Goal: Task Accomplishment & Management: Use online tool/utility

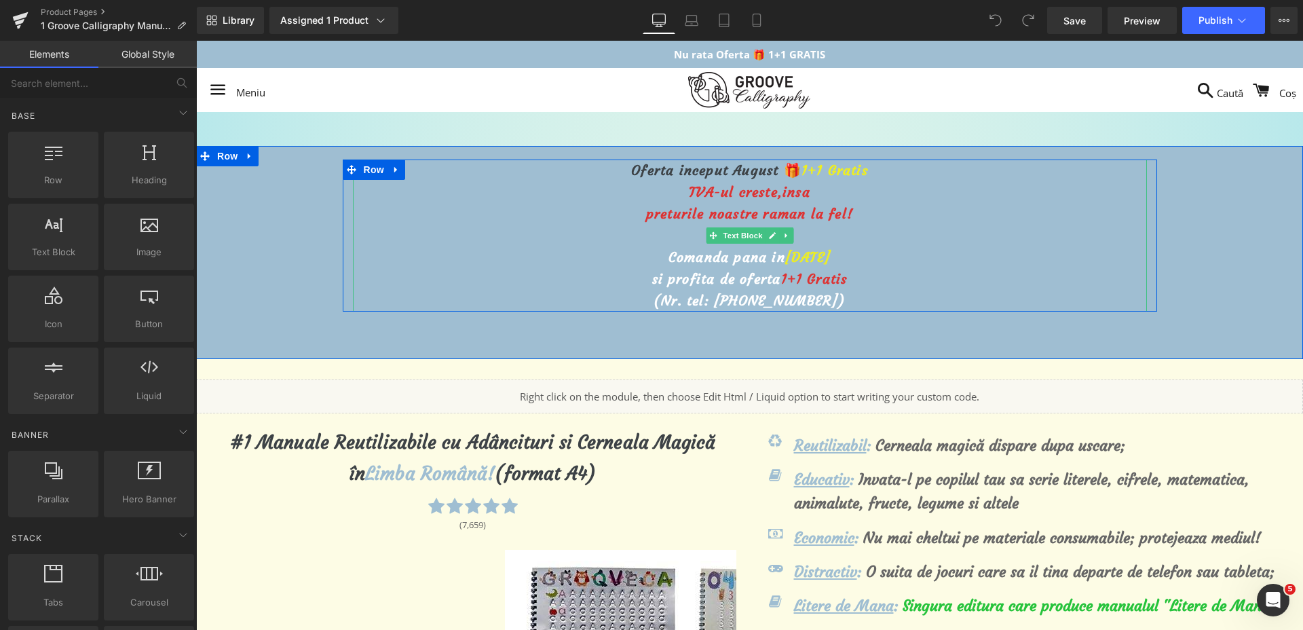
click at [720, 191] on span "TVA-ul creste," at bounding box center [736, 191] width 94 height 17
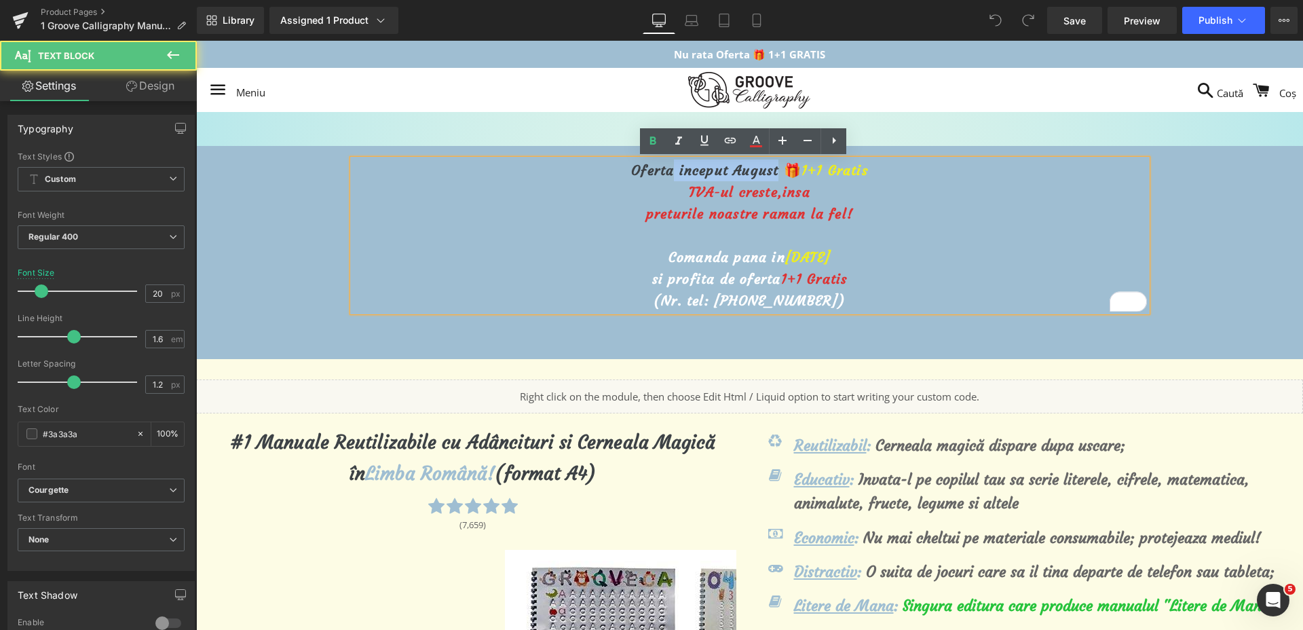
drag, startPoint x: 768, startPoint y: 172, endPoint x: 665, endPoint y: 173, distance: 103.2
click at [665, 173] on span "Oferta inceput August 🎁" at bounding box center [716, 170] width 170 height 17
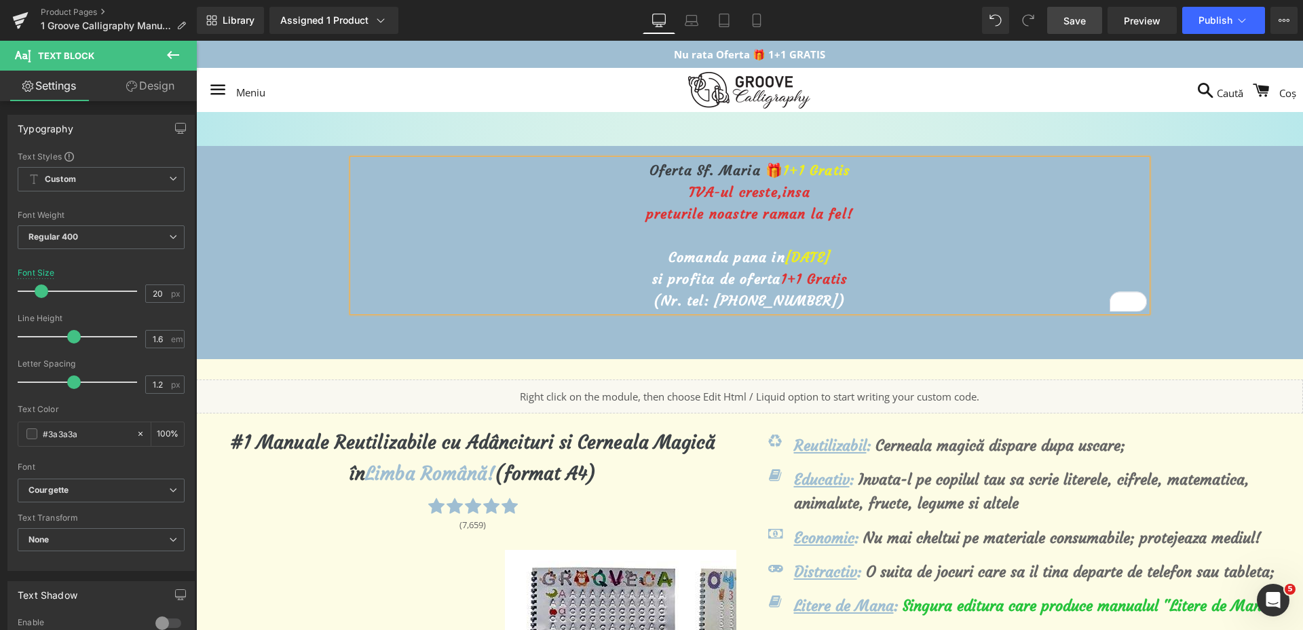
click at [1073, 22] on span "Save" at bounding box center [1075, 21] width 22 height 14
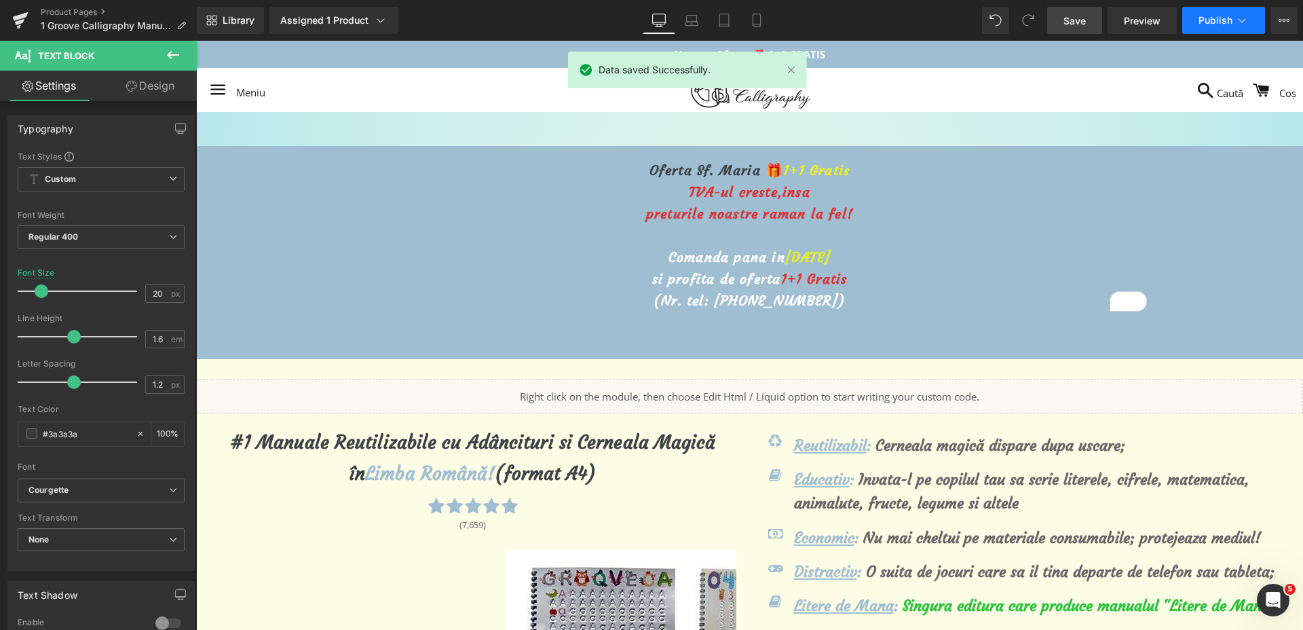
click at [1237, 19] on icon at bounding box center [1242, 21] width 14 height 14
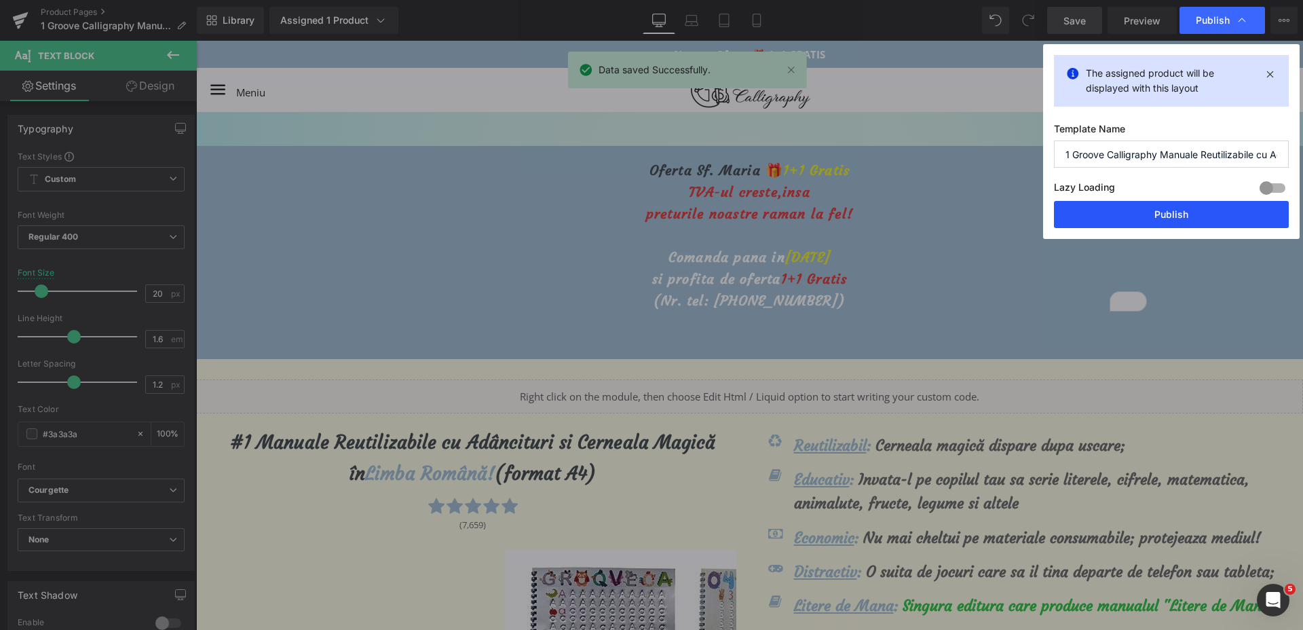
click at [1123, 205] on button "Publish" at bounding box center [1171, 214] width 235 height 27
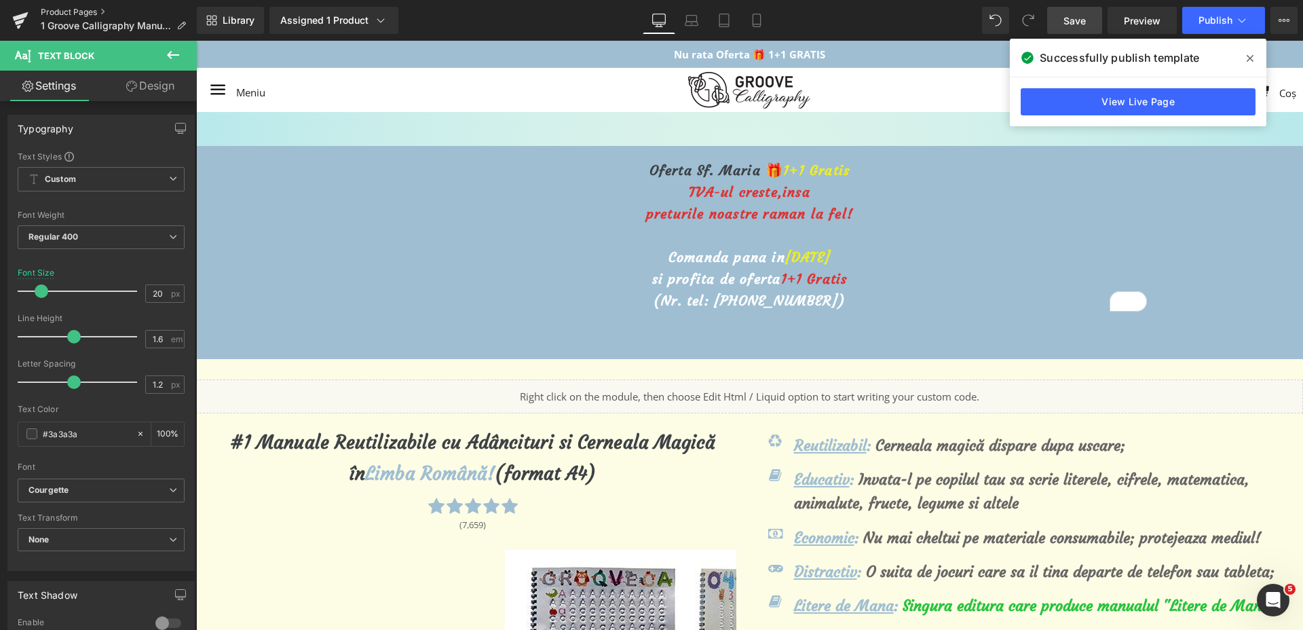
click at [51, 10] on link "Product Pages" at bounding box center [119, 12] width 156 height 11
